Goal: Task Accomplishment & Management: Manage account settings

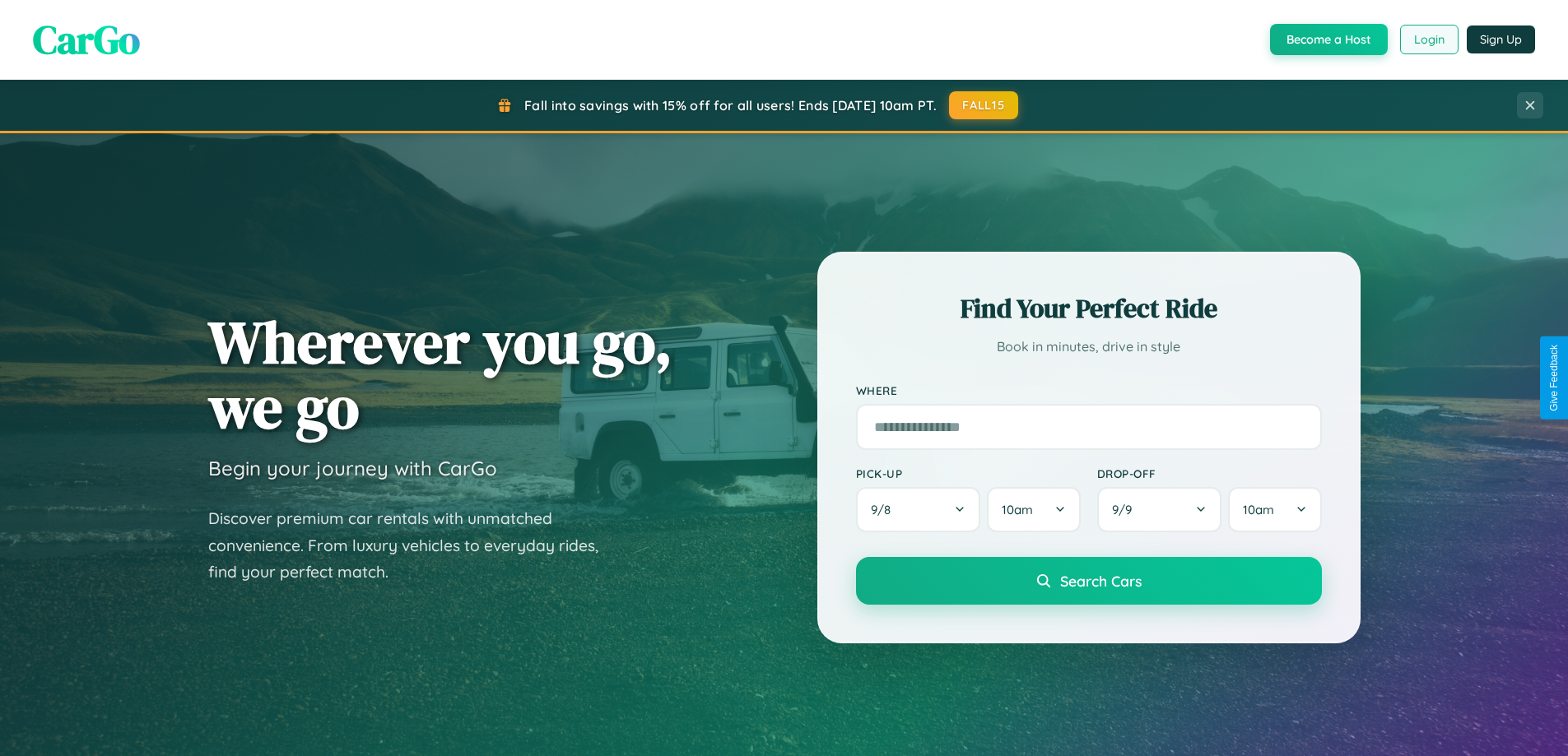
click at [1428, 40] on button "Login" at bounding box center [1429, 40] width 59 height 29
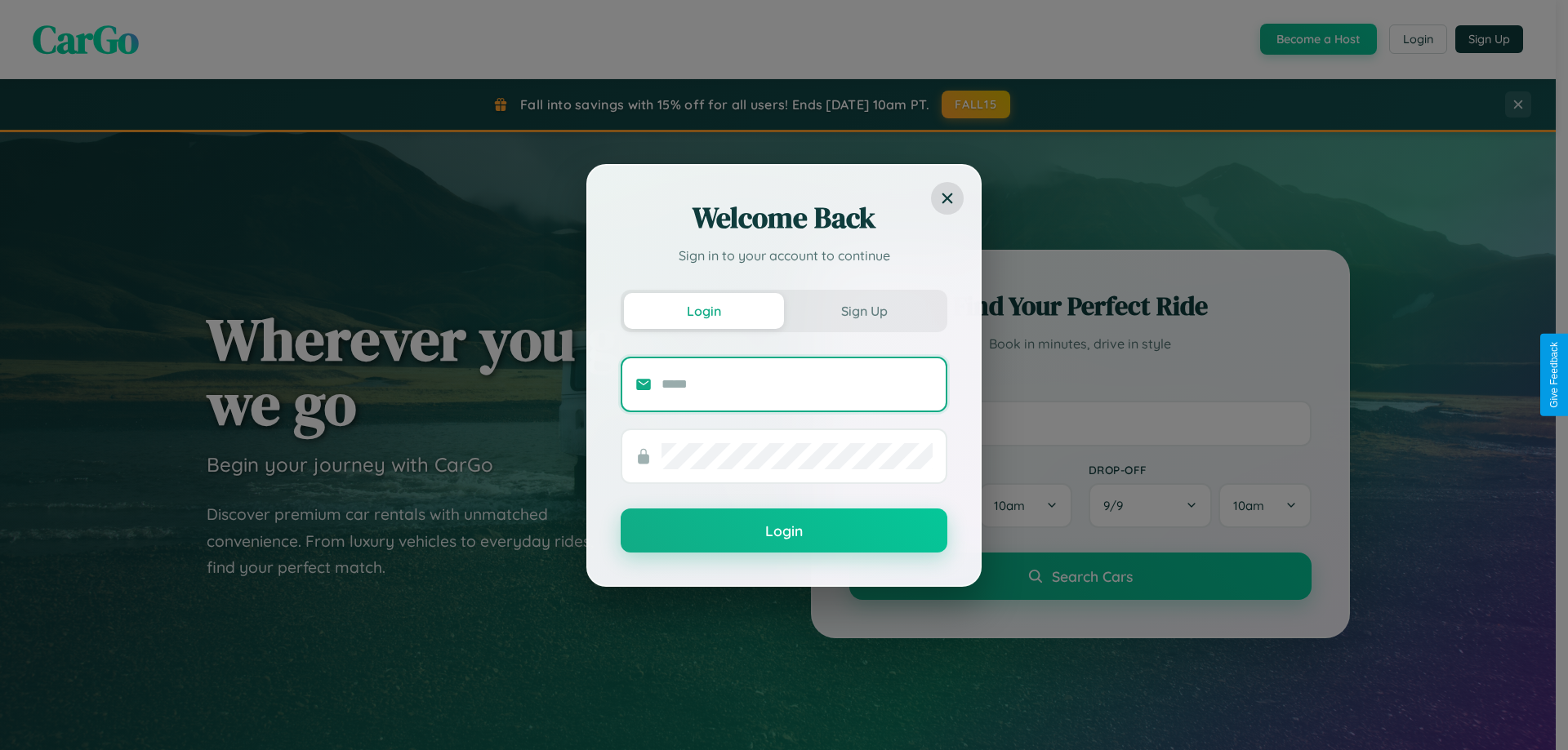
click at [797, 384] on input "text" at bounding box center [797, 384] width 271 height 26
type input "**********"
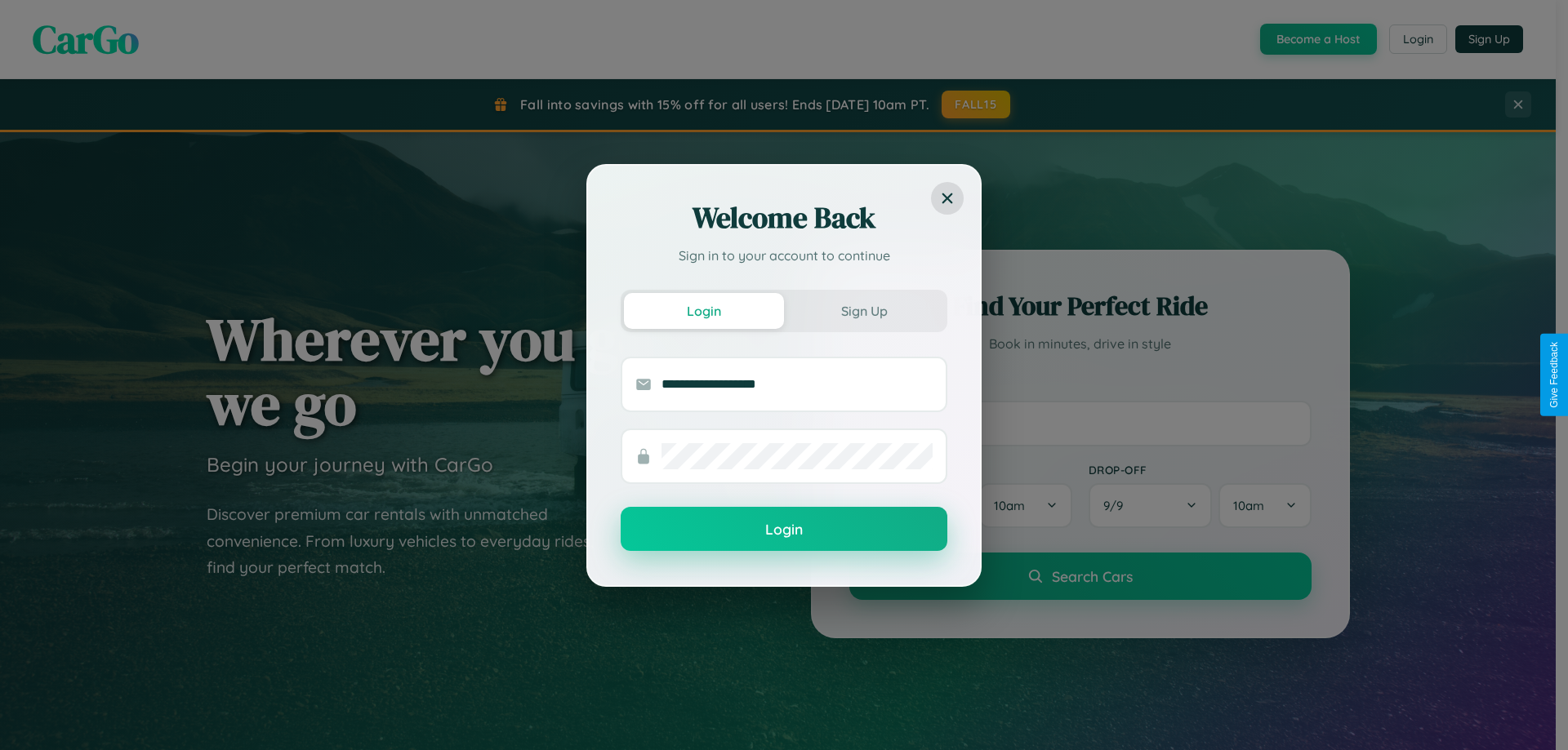
click at [784, 530] on button "Login" at bounding box center [784, 529] width 327 height 44
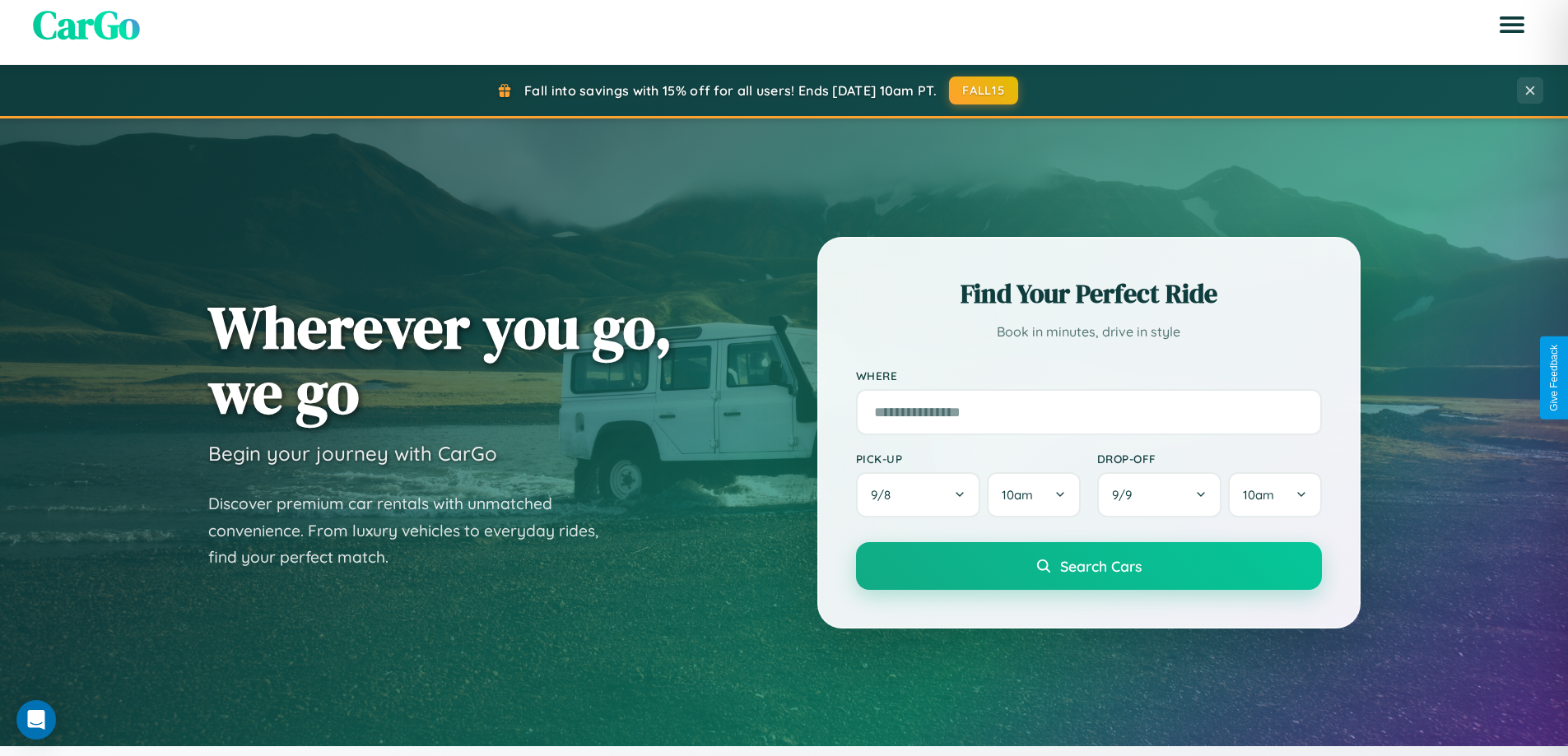
scroll to position [709, 0]
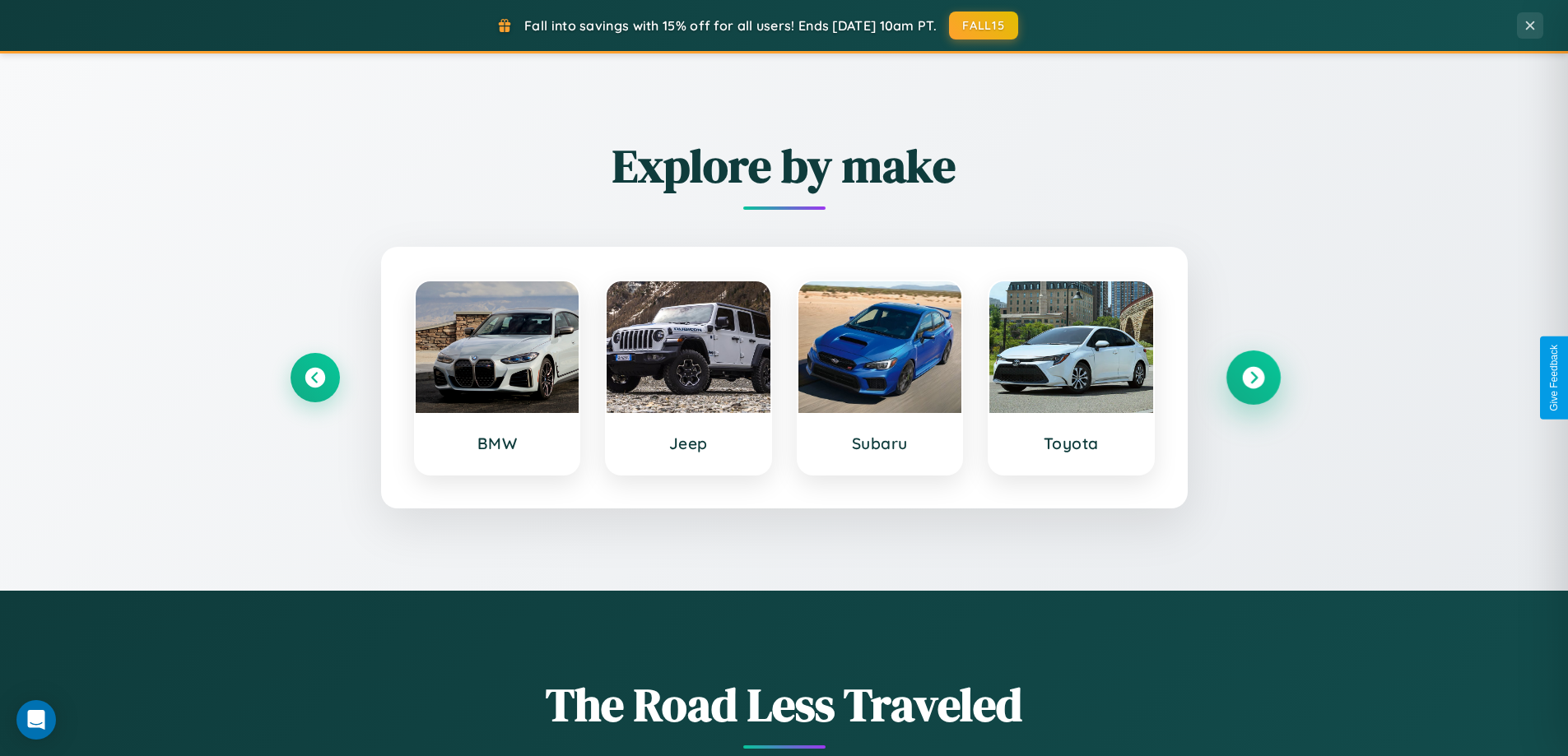
click at [1253, 378] on icon at bounding box center [1253, 378] width 22 height 22
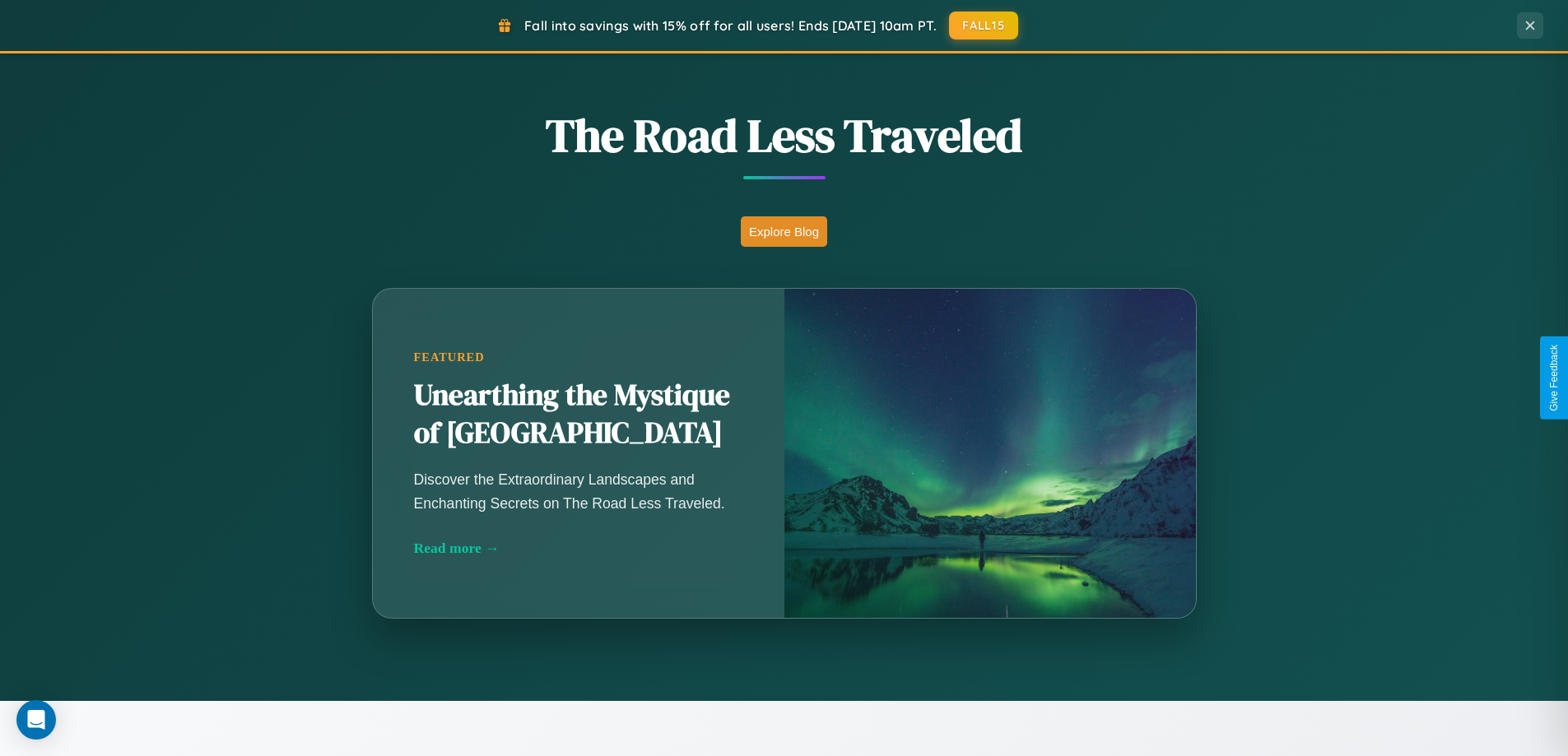
scroll to position [3167, 0]
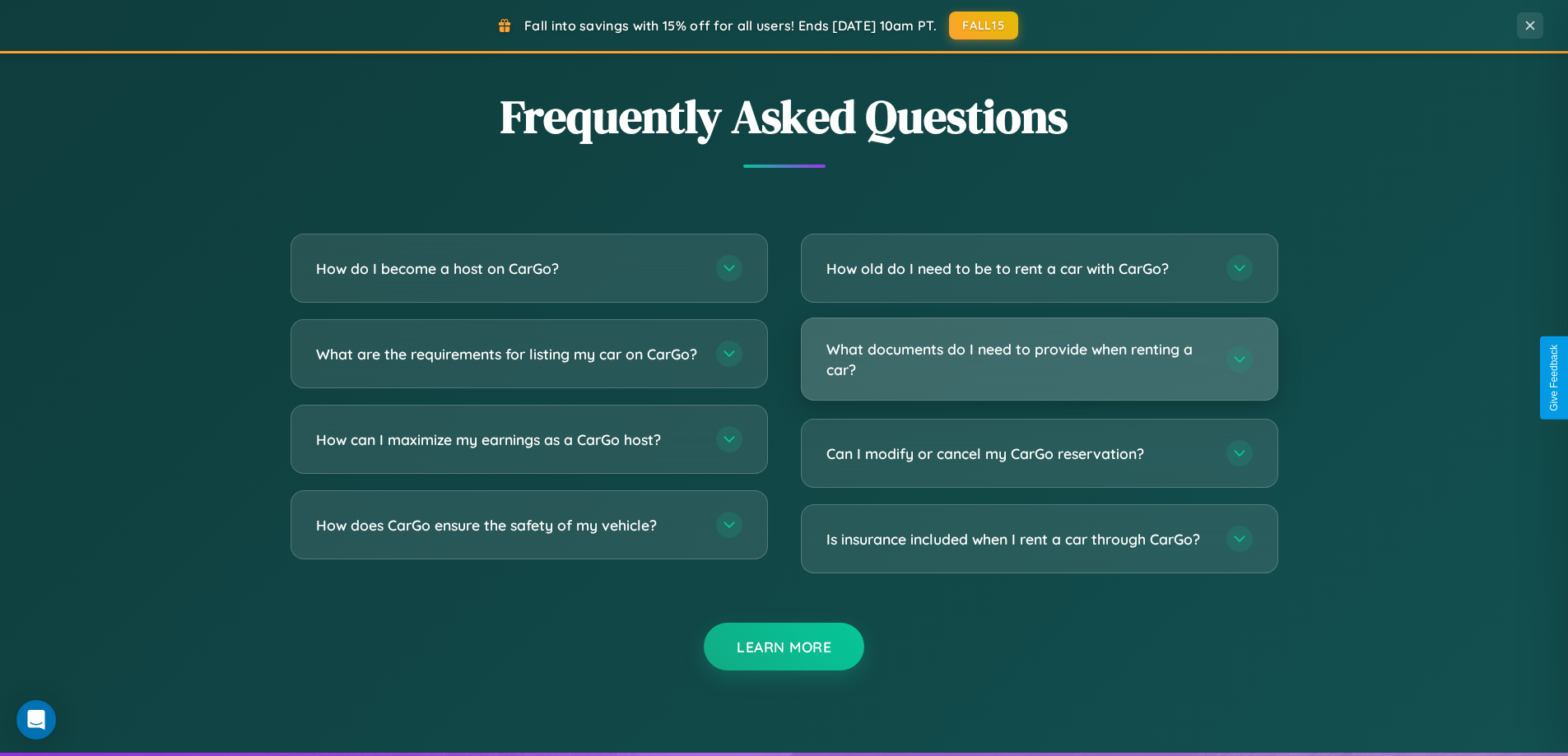
click at [1038, 359] on h3 "What documents do I need to provide when renting a car?" at bounding box center [1017, 360] width 383 height 40
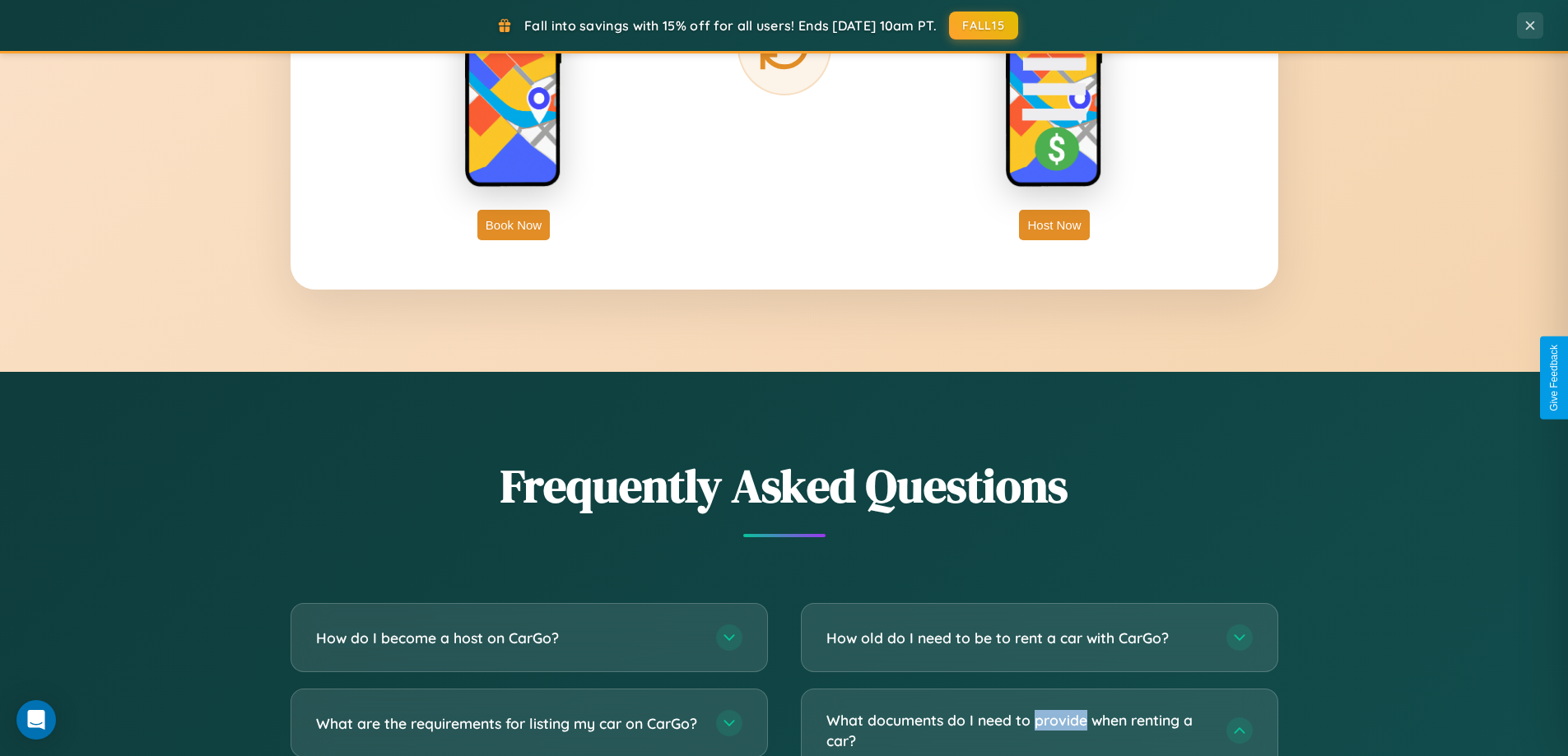
scroll to position [0, 0]
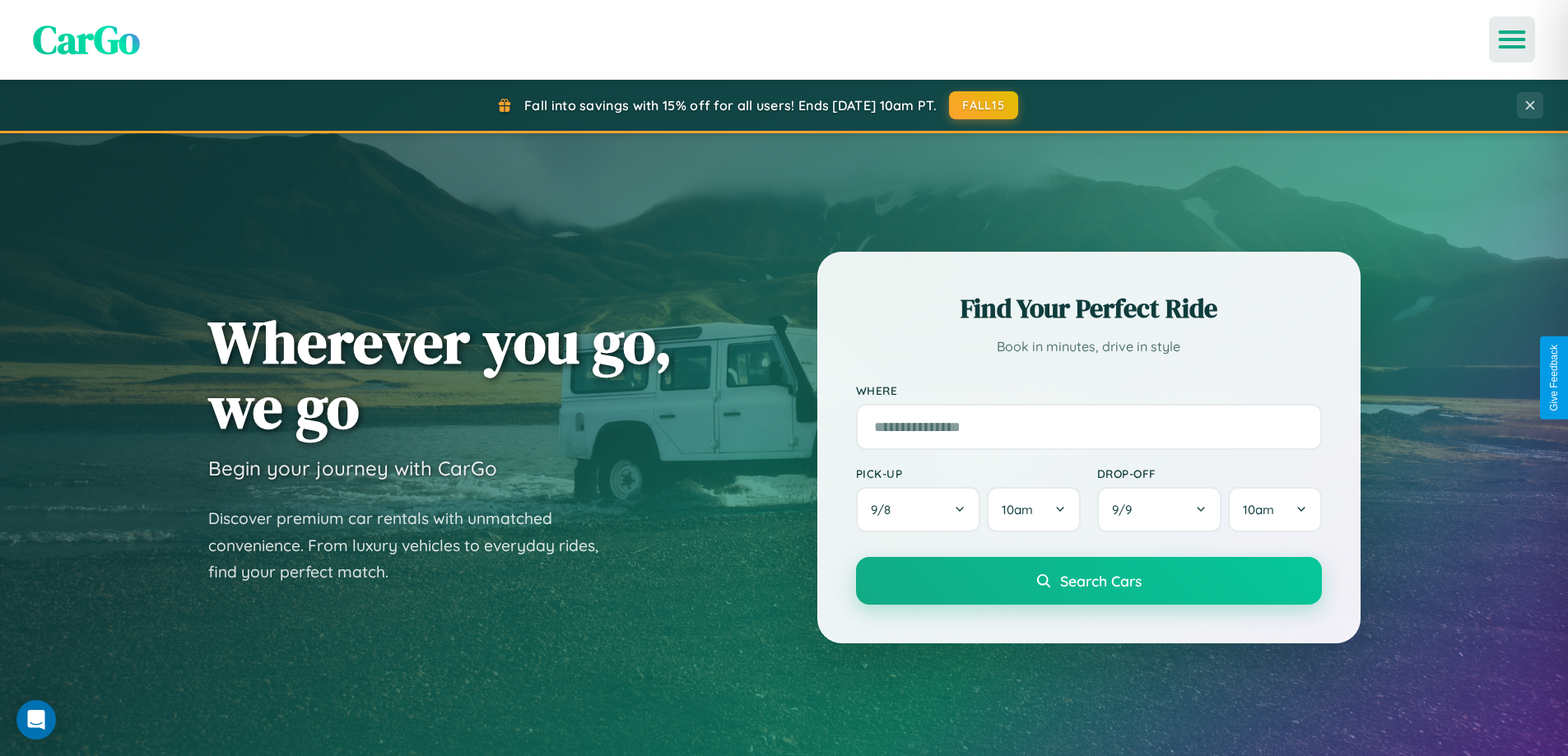
click at [1512, 40] on icon "Open menu" at bounding box center [1512, 40] width 24 height 15
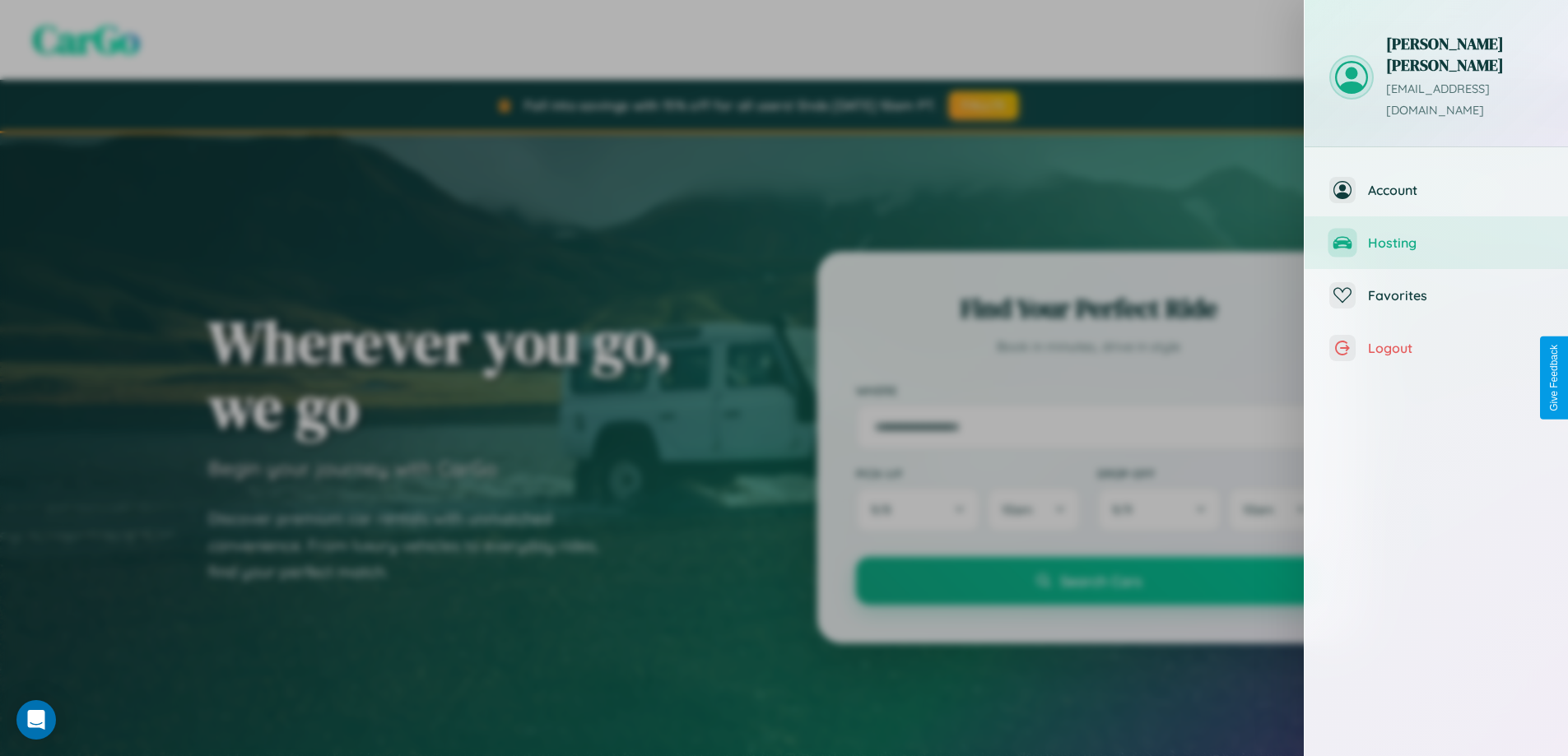
click at [1436, 235] on span "Hosting" at bounding box center [1455, 243] width 176 height 17
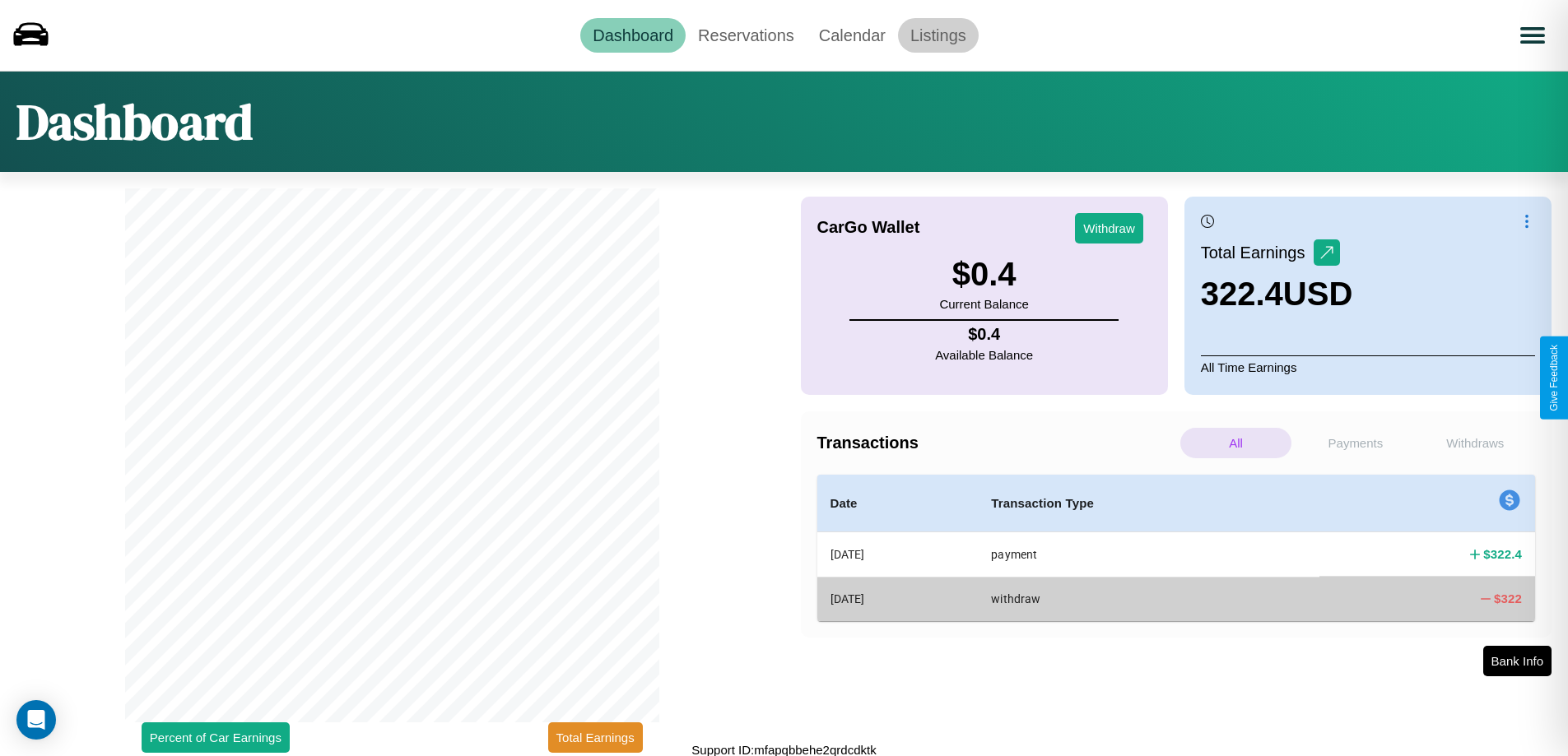
click at [937, 35] on link "Listings" at bounding box center [938, 36] width 81 height 35
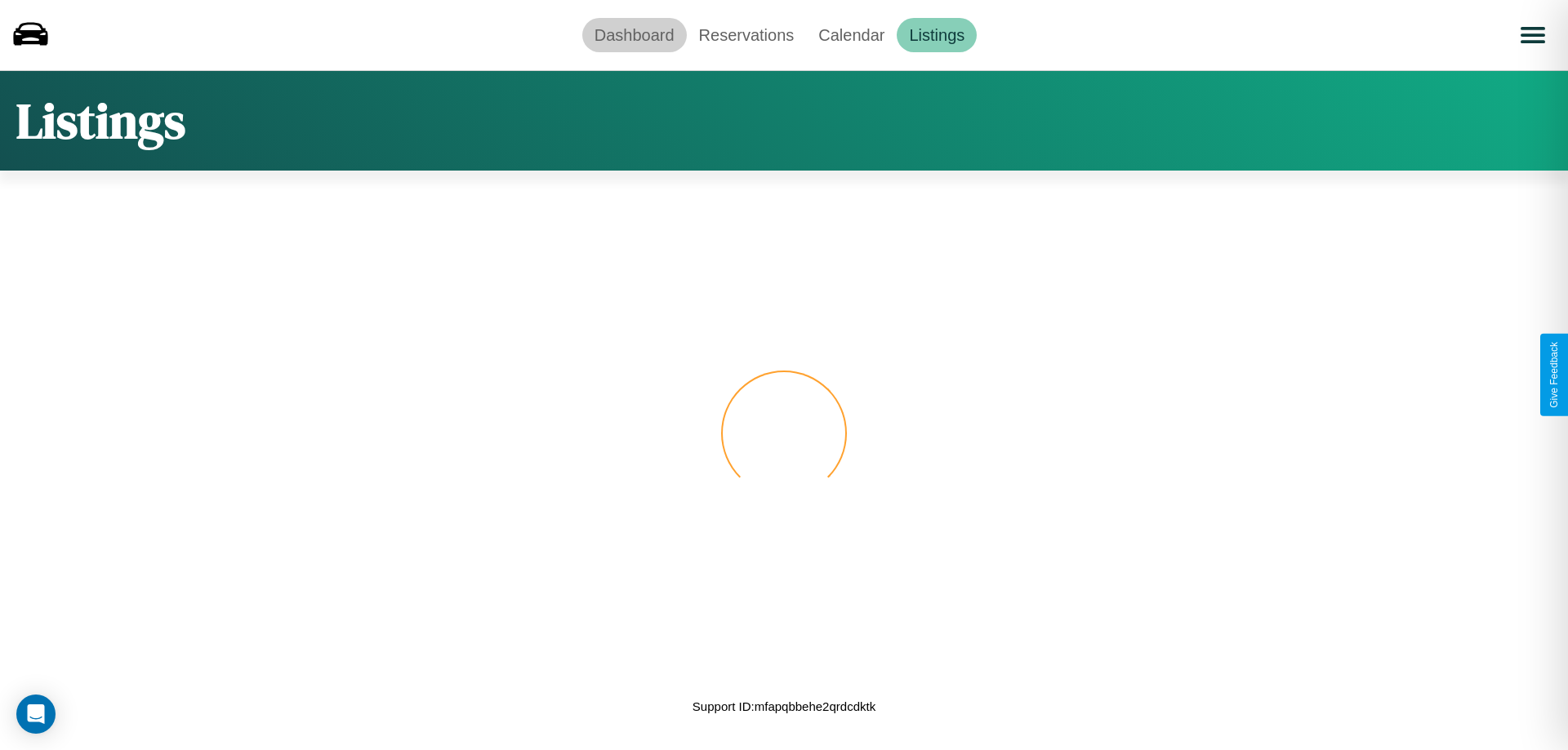
click at [633, 35] on link "Dashboard" at bounding box center [634, 36] width 105 height 35
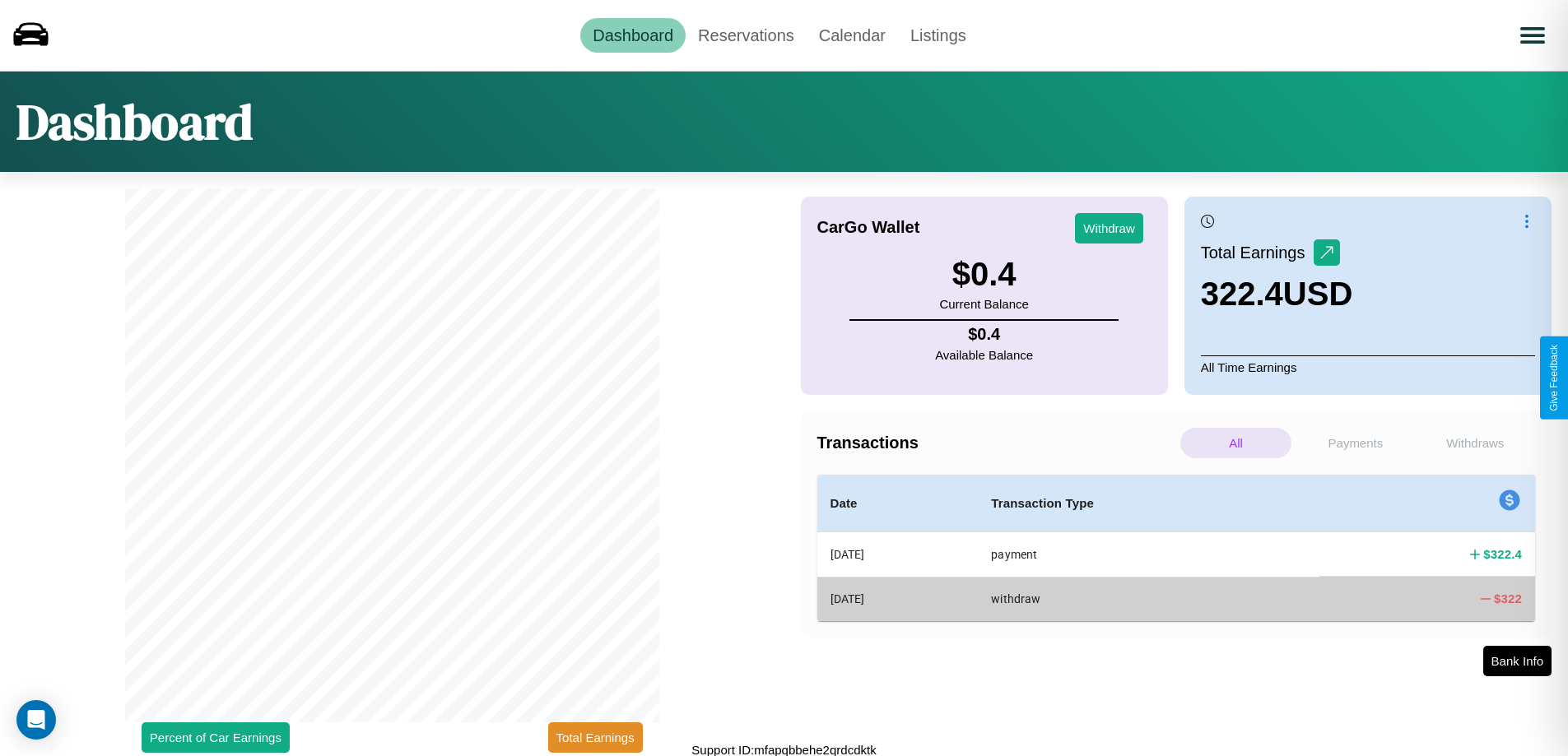
scroll to position [5, 0]
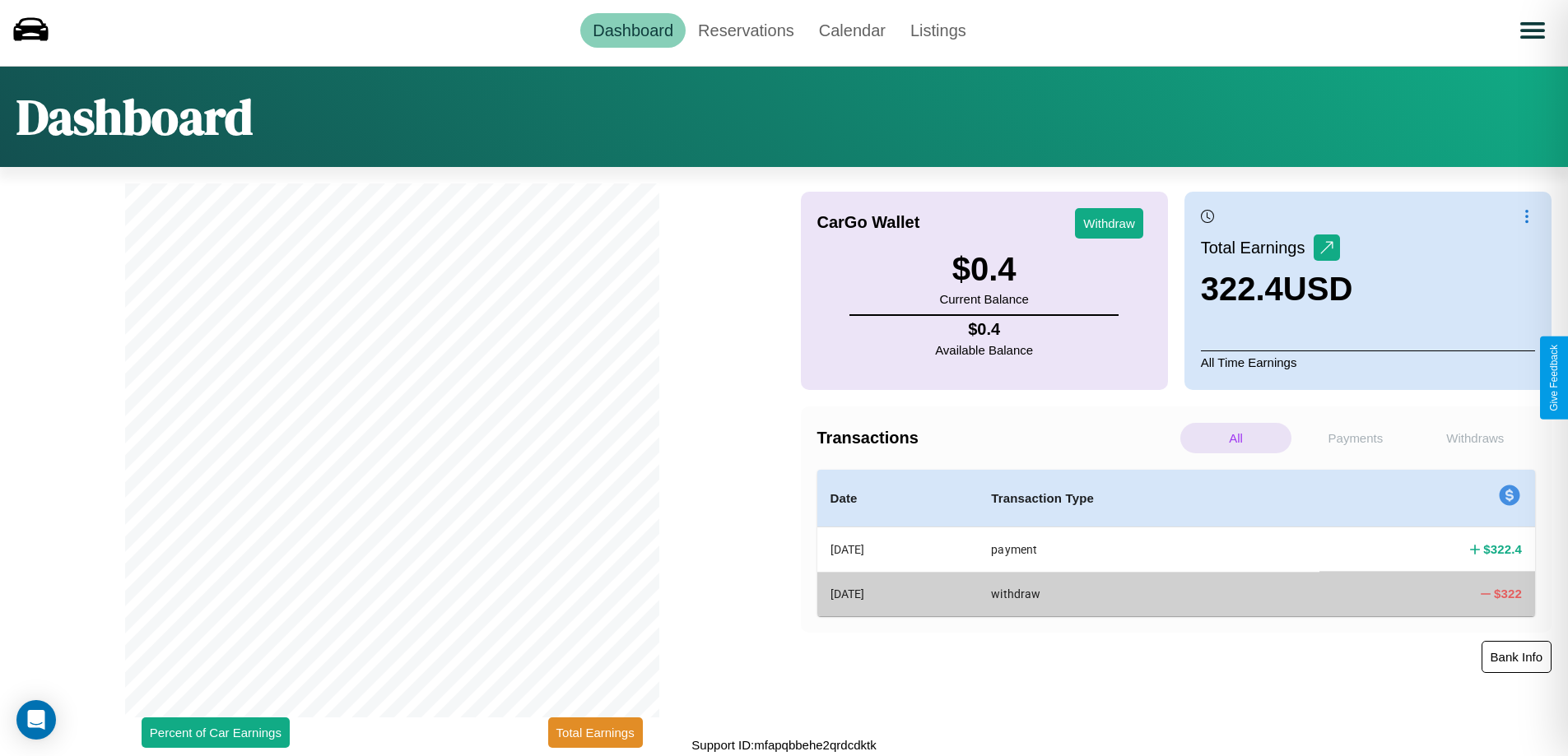
click at [1516, 657] on button "Bank Info" at bounding box center [1516, 657] width 70 height 32
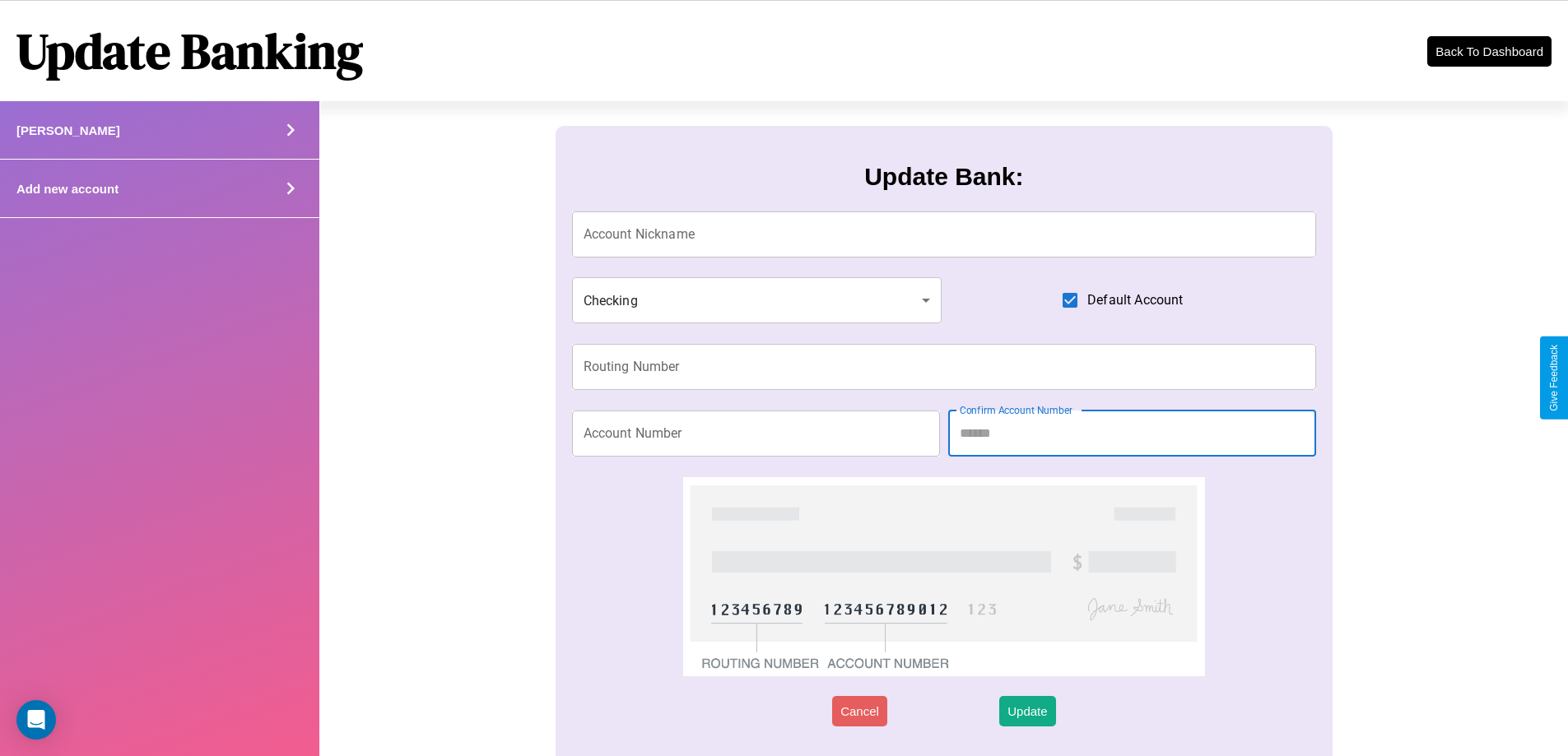
click at [290, 189] on icon at bounding box center [290, 189] width 25 height 25
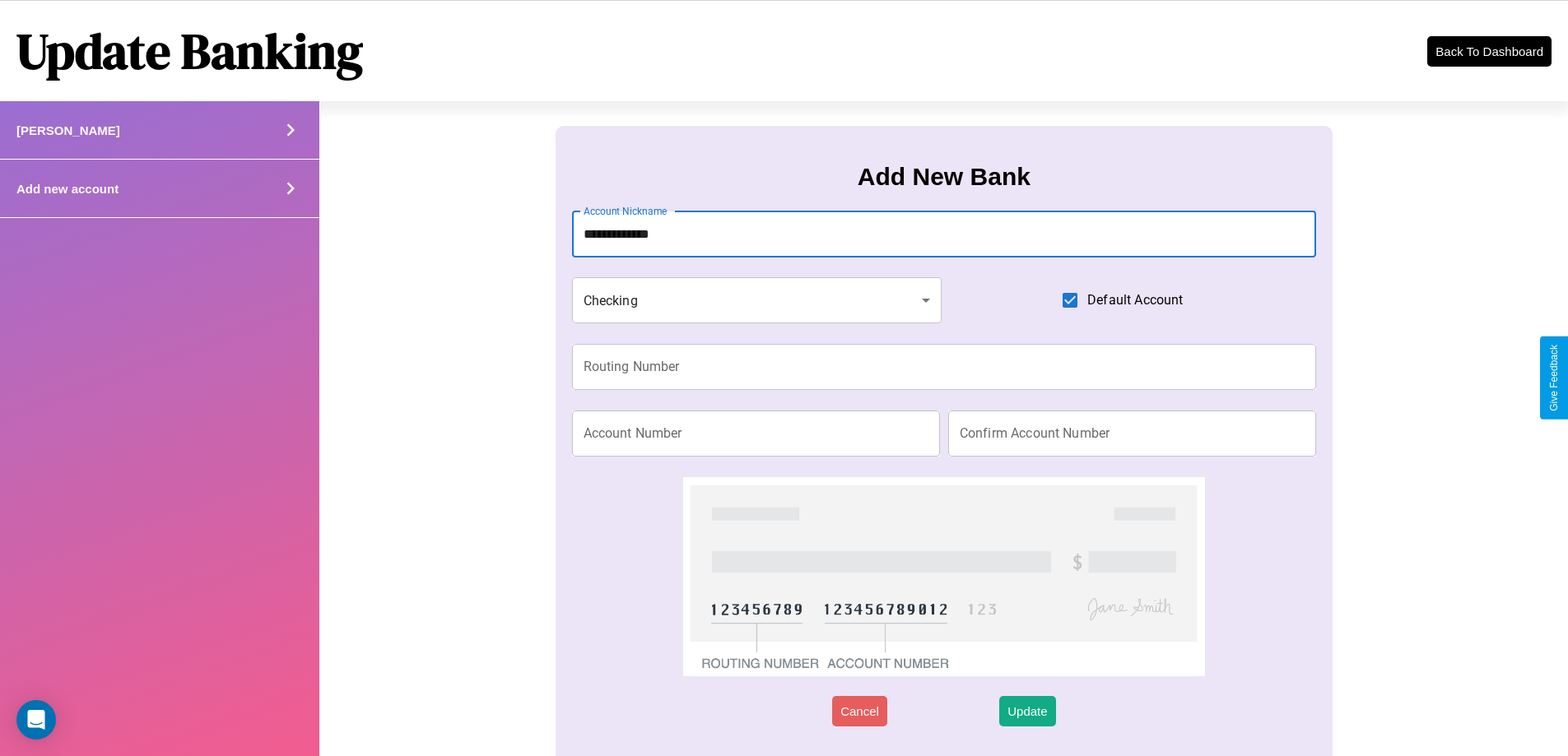
type input "**********"
